Goal: Transaction & Acquisition: Book appointment/travel/reservation

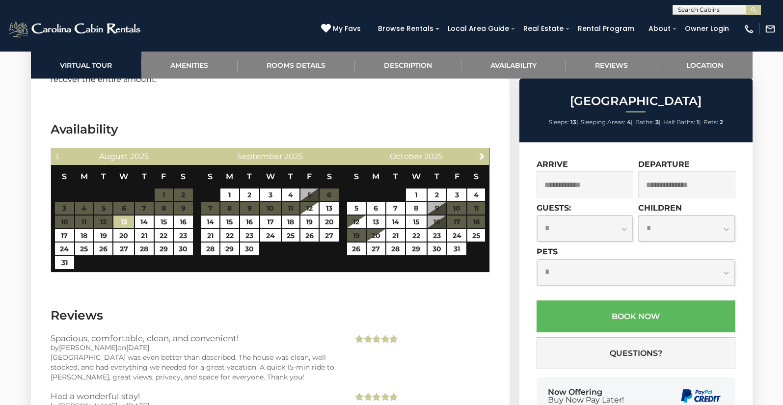
scroll to position [1642, 0]
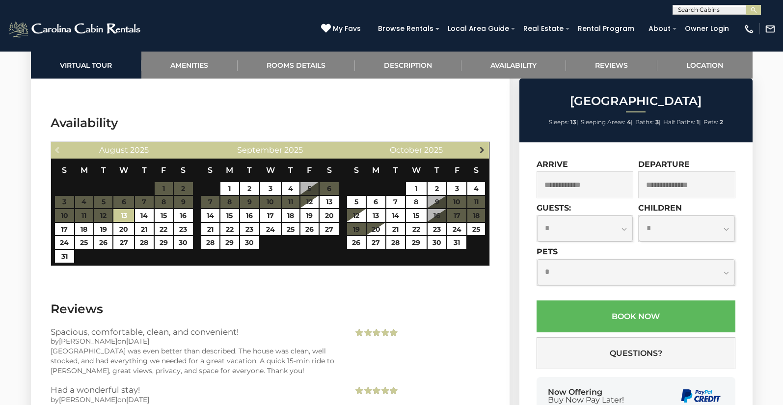
click at [478, 152] on span "Next" at bounding box center [482, 150] width 8 height 8
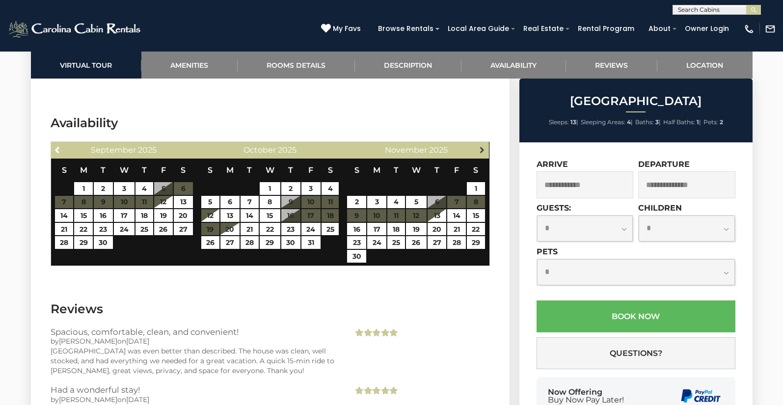
click at [478, 152] on span "Next" at bounding box center [482, 150] width 8 height 8
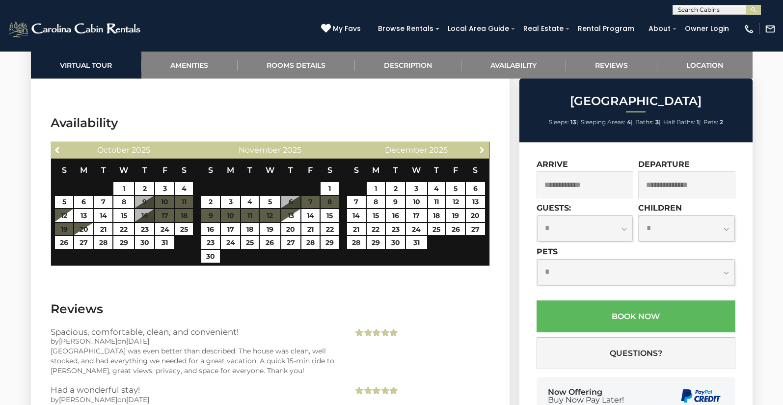
click at [478, 152] on span "Next" at bounding box center [482, 150] width 8 height 8
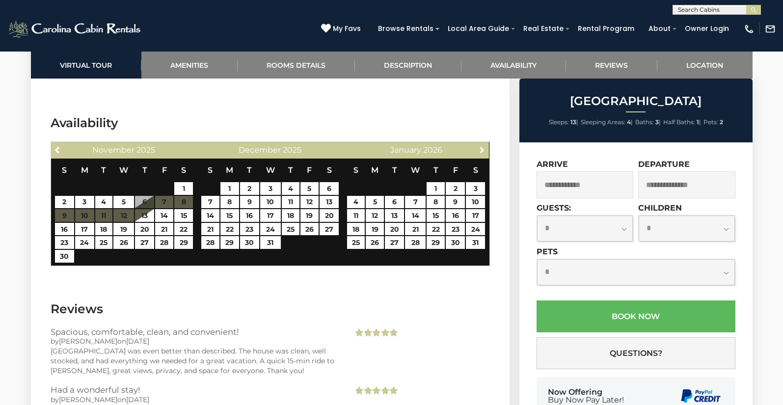
click at [478, 152] on span "Next" at bounding box center [482, 150] width 8 height 8
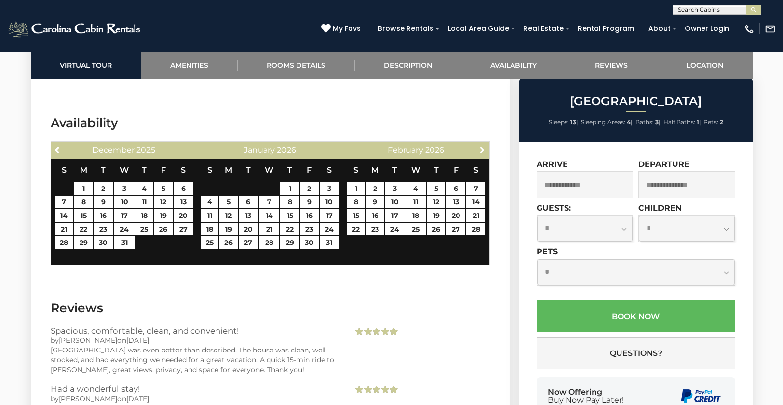
click at [478, 152] on span "Next" at bounding box center [482, 150] width 8 height 8
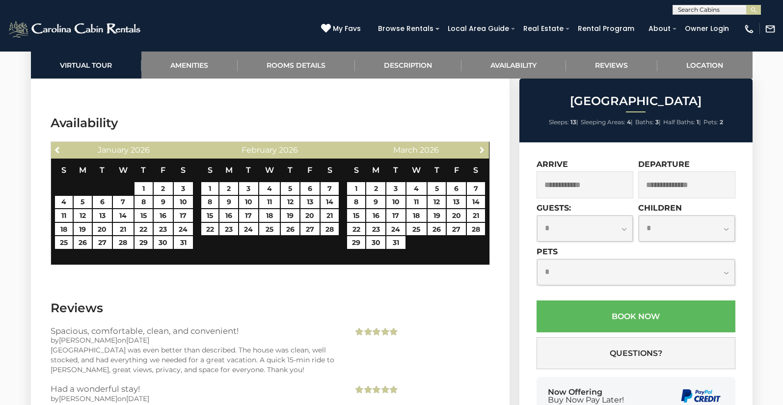
click at [478, 152] on span "Next" at bounding box center [482, 150] width 8 height 8
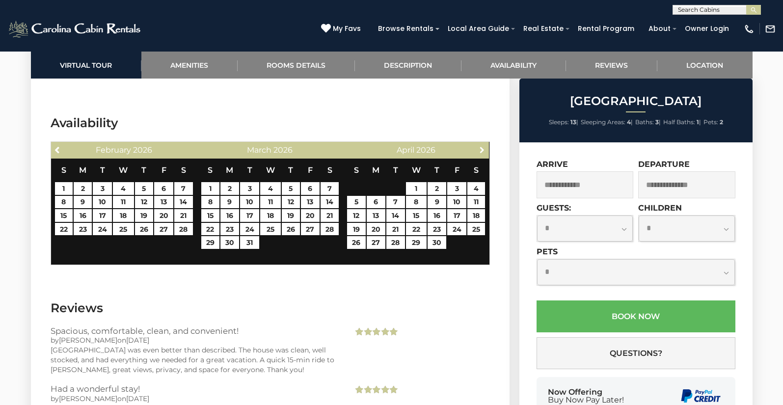
click at [478, 152] on span "Next" at bounding box center [482, 150] width 8 height 8
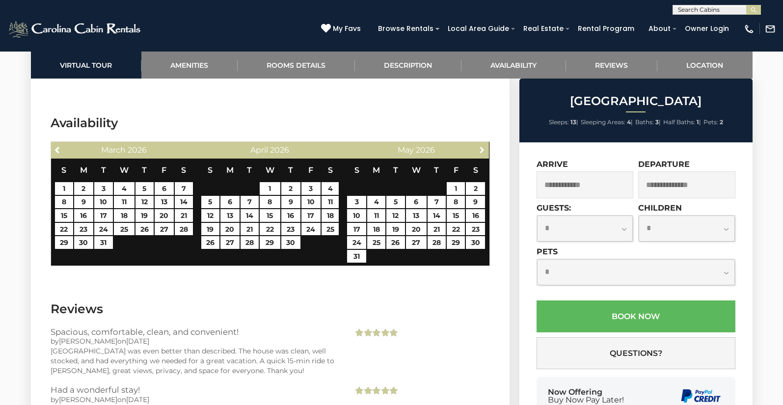
click at [478, 152] on span "Next" at bounding box center [482, 150] width 8 height 8
